Goal: Task Accomplishment & Management: Manage account settings

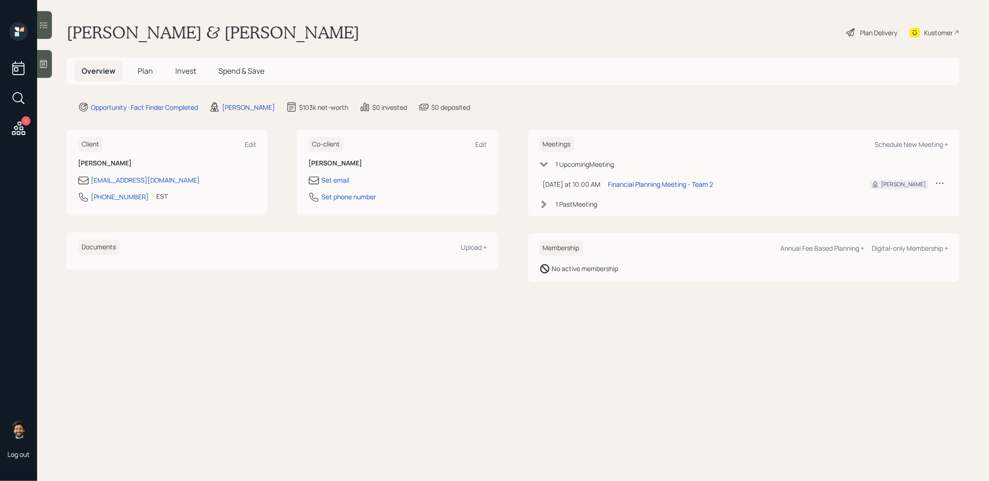
click at [147, 66] on span "Plan" at bounding box center [145, 71] width 15 height 10
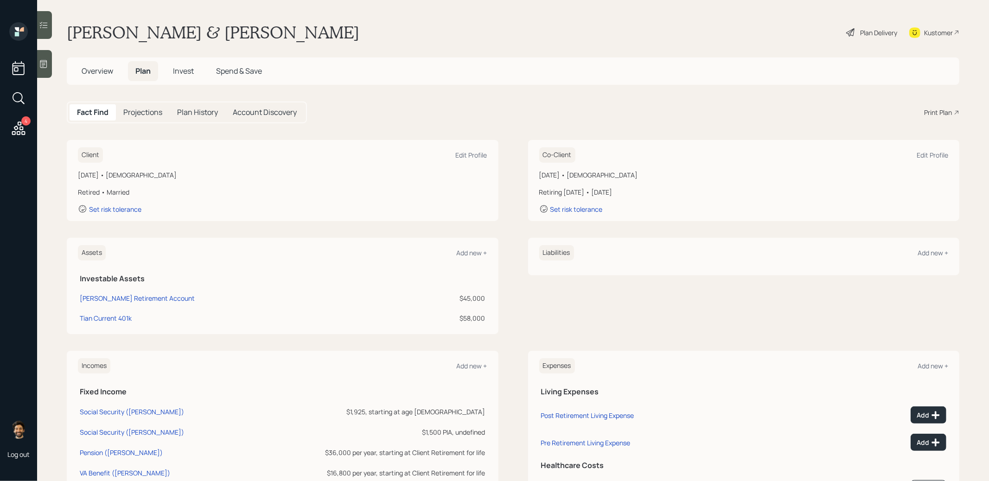
click at [21, 131] on icon at bounding box center [18, 128] width 17 height 17
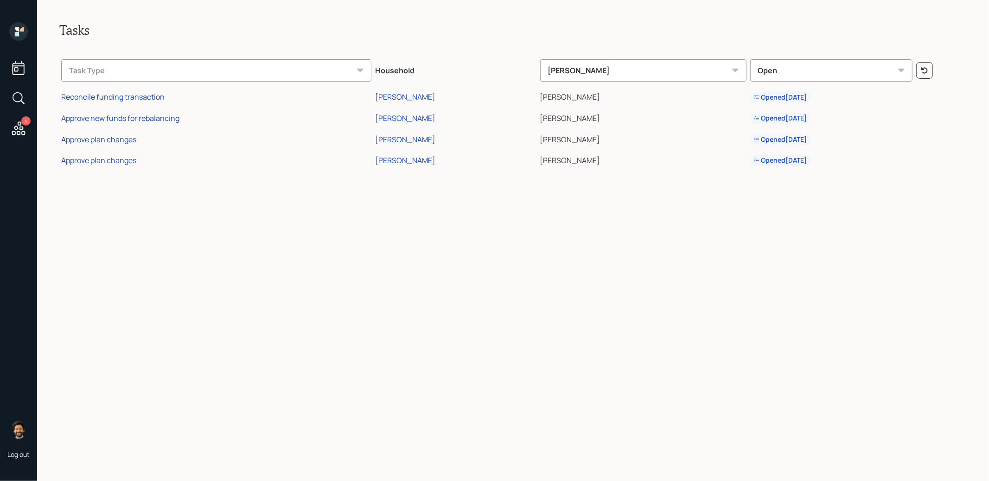
click at [99, 137] on div "Approve plan changes" at bounding box center [98, 139] width 75 height 10
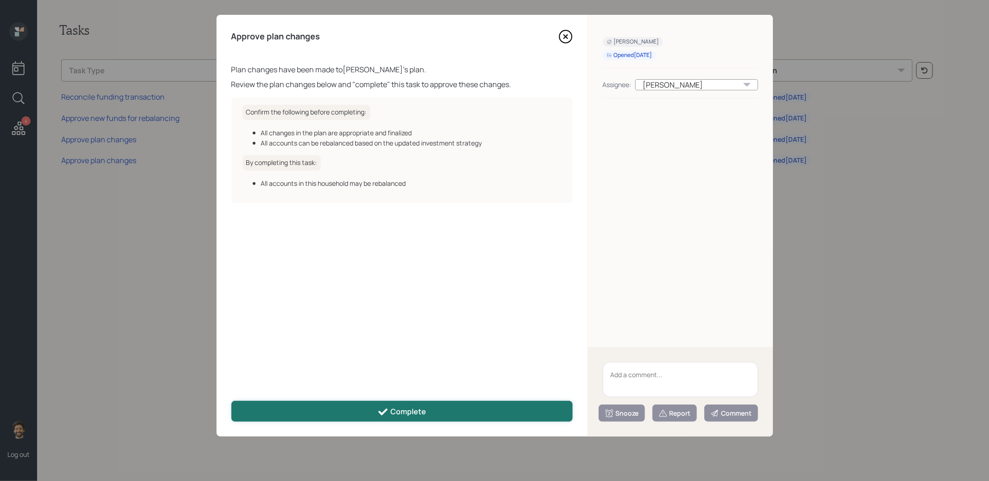
click at [300, 415] on button "Complete" at bounding box center [401, 411] width 341 height 21
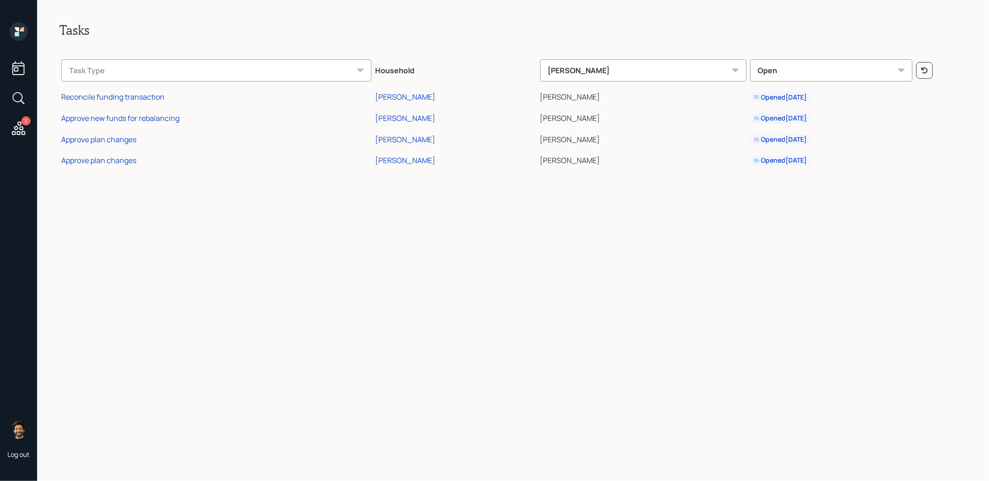
click at [115, 166] on td "Approve plan changes" at bounding box center [216, 158] width 314 height 21
click at [108, 159] on div "Approve plan changes" at bounding box center [98, 160] width 75 height 10
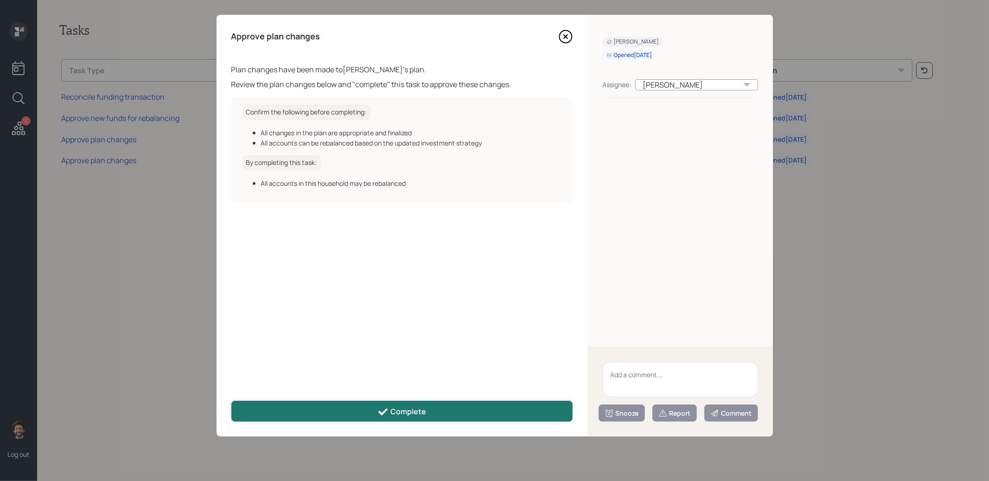
click at [349, 408] on button "Complete" at bounding box center [401, 411] width 341 height 21
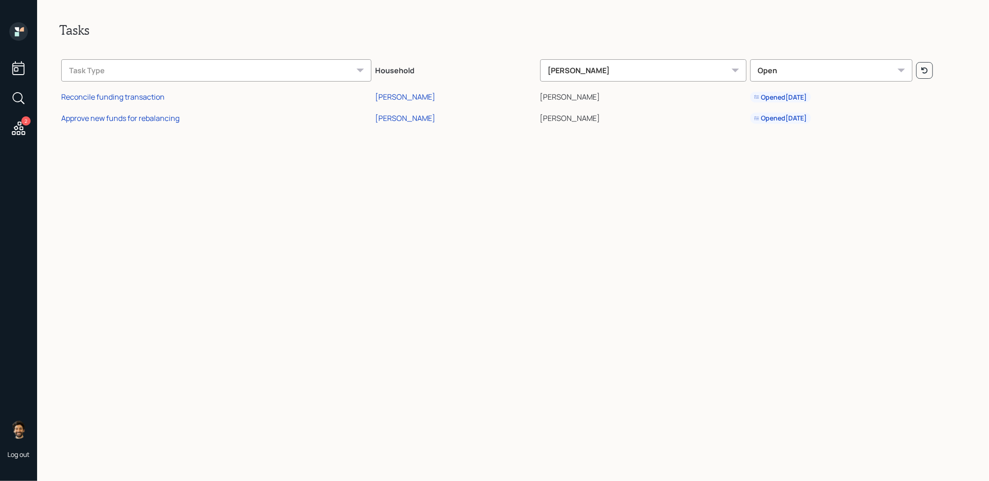
click at [20, 32] on icon at bounding box center [18, 31] width 19 height 19
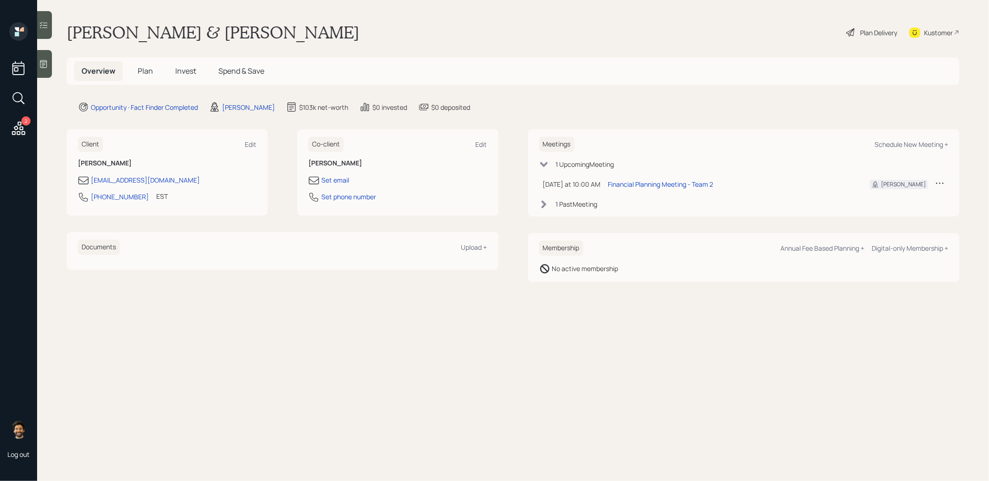
click at [182, 66] on span "Invest" at bounding box center [185, 71] width 21 height 10
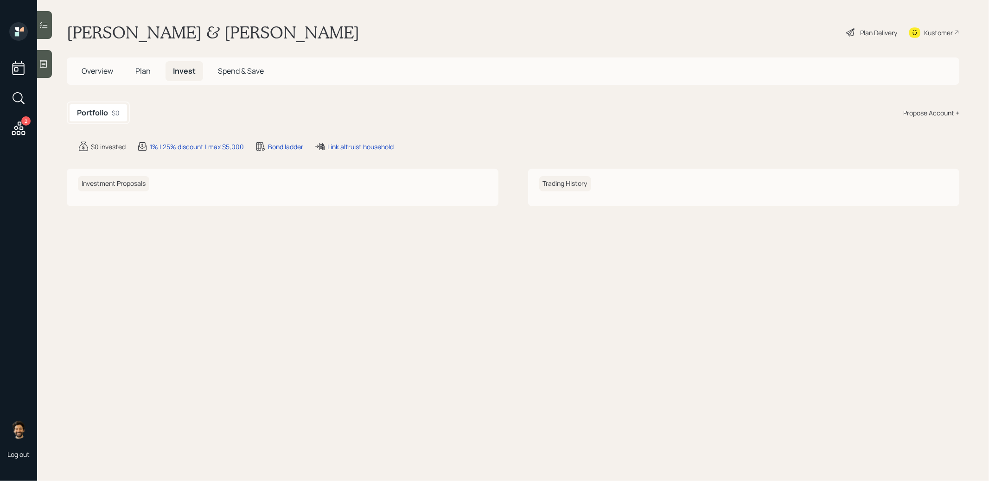
click at [148, 75] on span "Plan" at bounding box center [142, 71] width 15 height 10
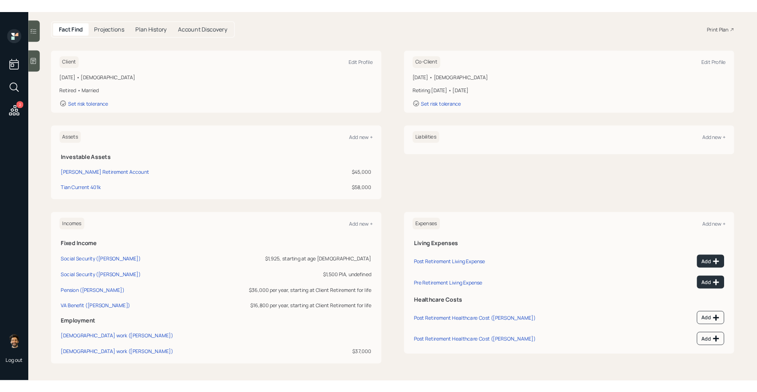
scroll to position [62, 0]
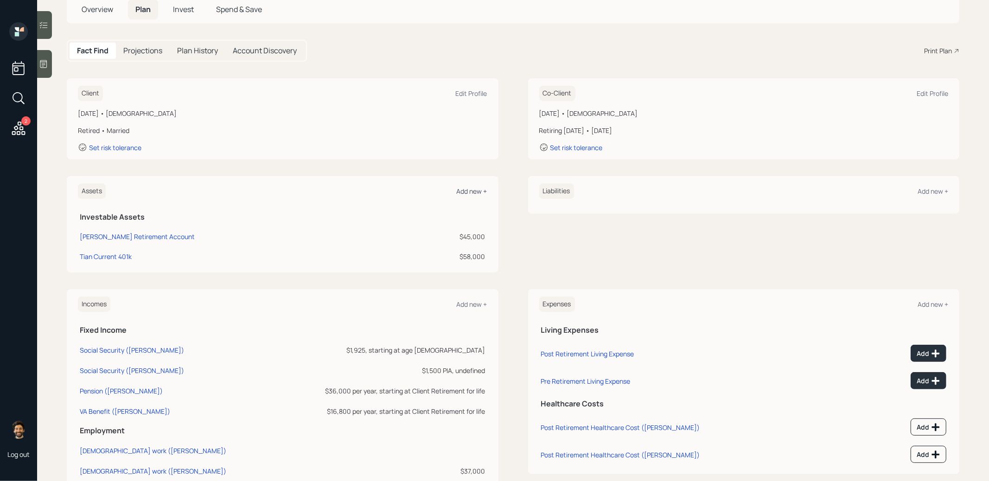
click at [478, 192] on div "Add new +" at bounding box center [472, 191] width 31 height 9
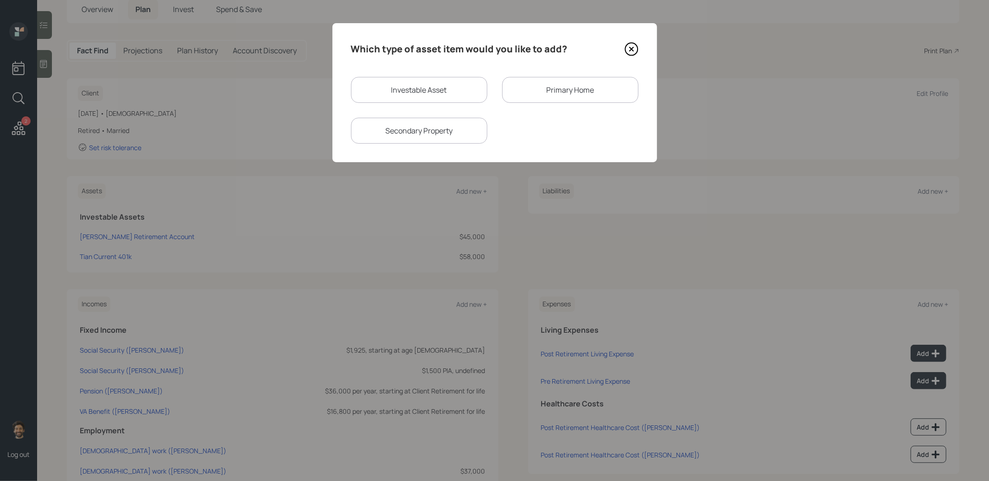
click at [389, 91] on div "Investable Asset" at bounding box center [419, 90] width 136 height 26
select select "taxable"
select select "balanced"
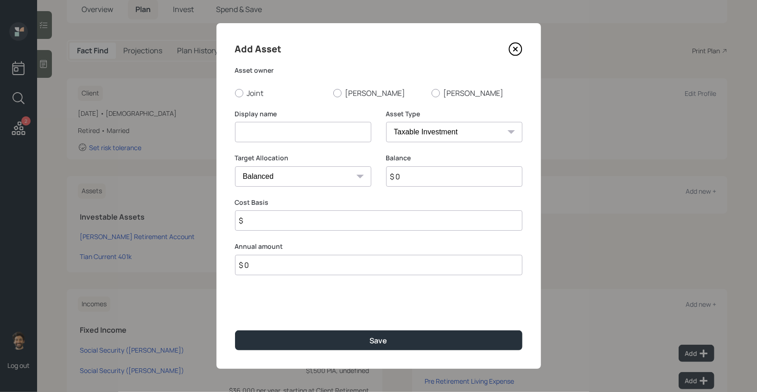
click at [276, 129] on input at bounding box center [303, 132] width 136 height 20
type input "Metals IRA"
click at [416, 183] on input "$ 0" at bounding box center [454, 176] width 136 height 20
type input "$ 50,000"
click at [411, 134] on select "SEP IRA IRA Roth IRA 401(k) Roth 401(k) 403(b) Roth 403(b) 457(b) Roth 457(b) H…" at bounding box center [454, 132] width 136 height 20
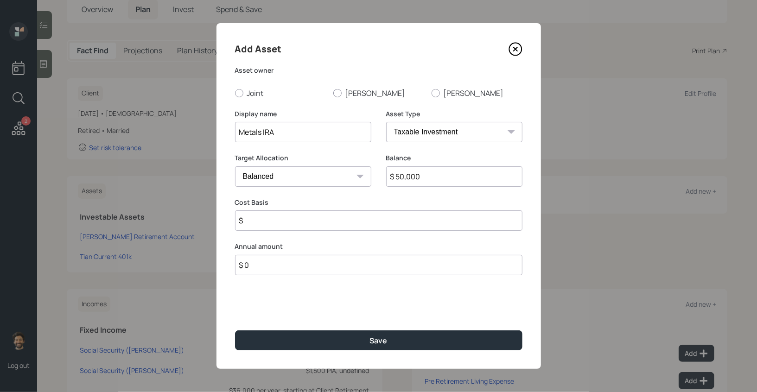
select select "ira"
click at [386, 122] on select "SEP IRA IRA Roth IRA 401(k) Roth 401(k) 403(b) Roth 403(b) 457(b) Roth 457(b) H…" at bounding box center [454, 132] width 136 height 20
click at [285, 223] on input "$" at bounding box center [378, 220] width 287 height 20
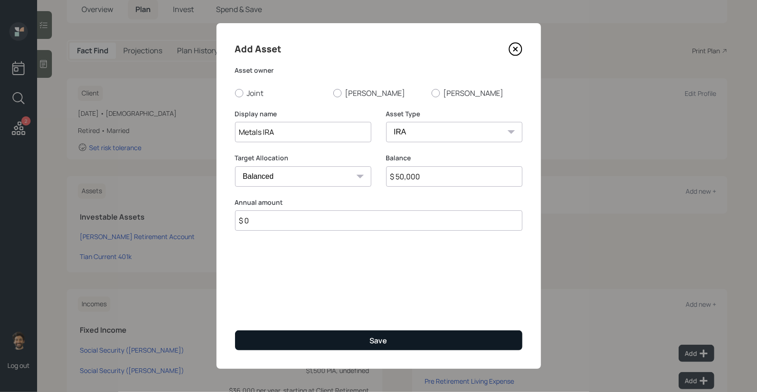
type input "$ 0"
click at [290, 336] on button "Save" at bounding box center [378, 341] width 287 height 20
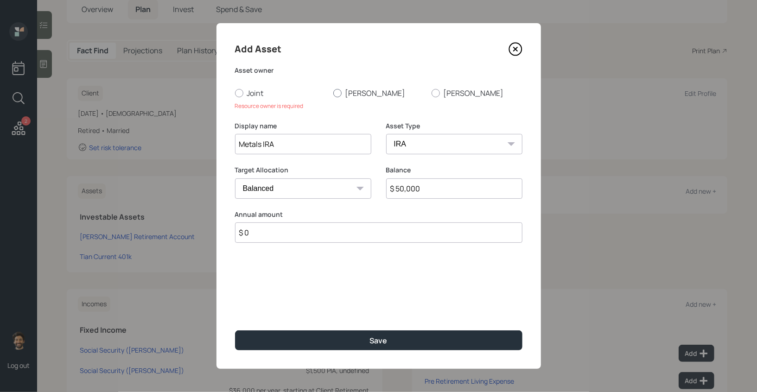
click at [338, 89] on div at bounding box center [337, 93] width 8 height 8
click at [333, 93] on input "Charles" at bounding box center [333, 93] width 0 height 0
radio input "true"
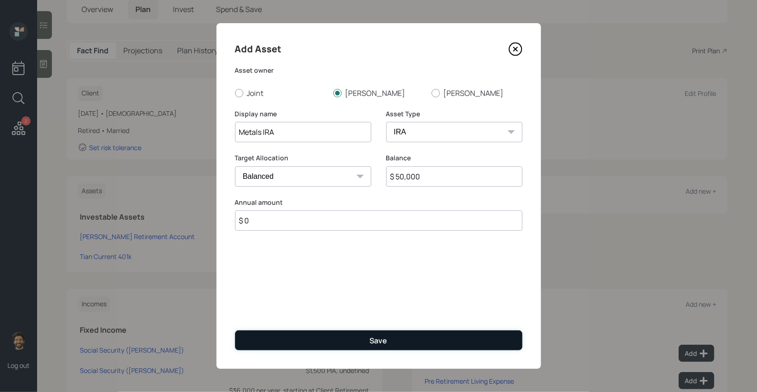
click at [284, 344] on button "Save" at bounding box center [378, 341] width 287 height 20
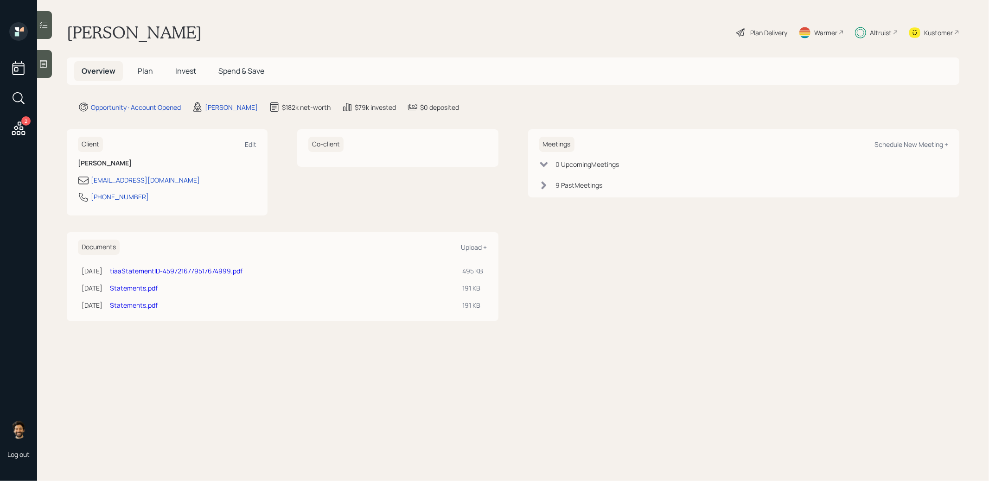
click at [186, 66] on span "Invest" at bounding box center [185, 71] width 21 height 10
